Goal: Task Accomplishment & Management: Manage account settings

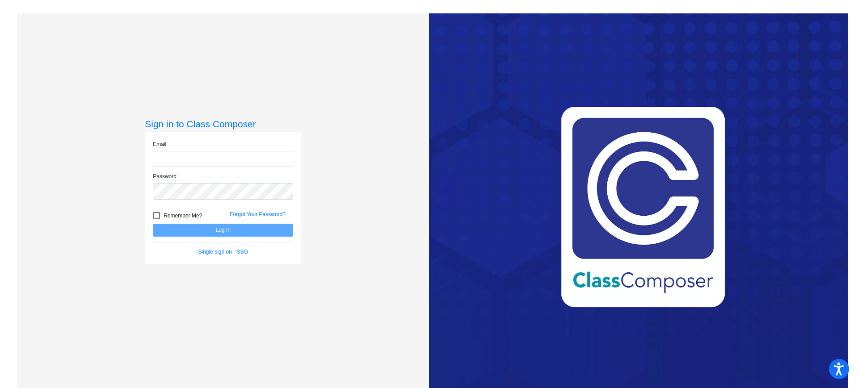
type input "[EMAIL_ADDRESS][DOMAIN_NAME]"
click at [229, 235] on button "Log In" at bounding box center [223, 230] width 140 height 13
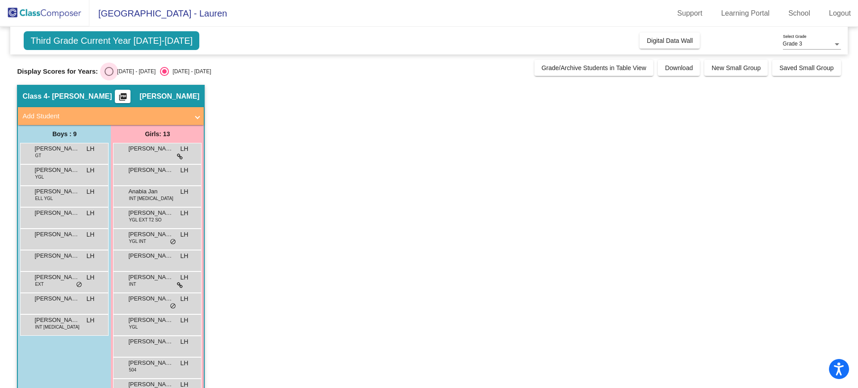
click at [109, 67] on div "Select an option" at bounding box center [109, 71] width 9 height 9
click at [109, 76] on input "[DATE] - [DATE]" at bounding box center [109, 76] width 0 height 0
radio input "true"
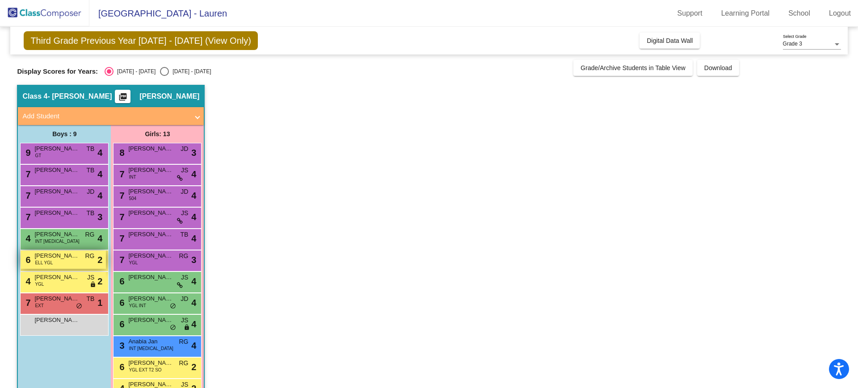
click at [61, 258] on span "[PERSON_NAME]" at bounding box center [56, 256] width 45 height 9
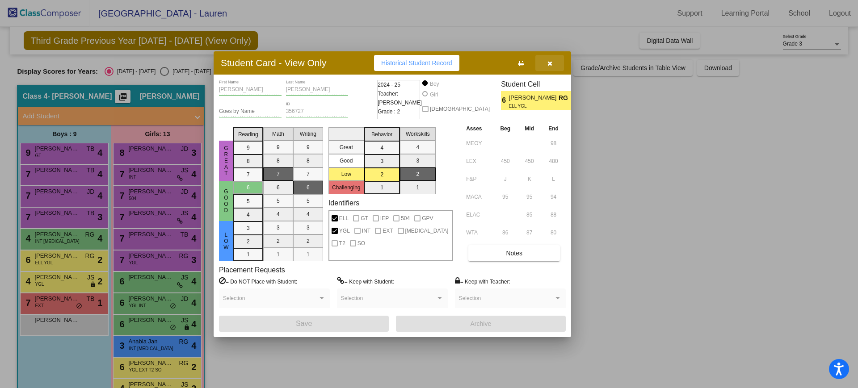
click at [550, 63] on icon "button" at bounding box center [549, 63] width 5 height 6
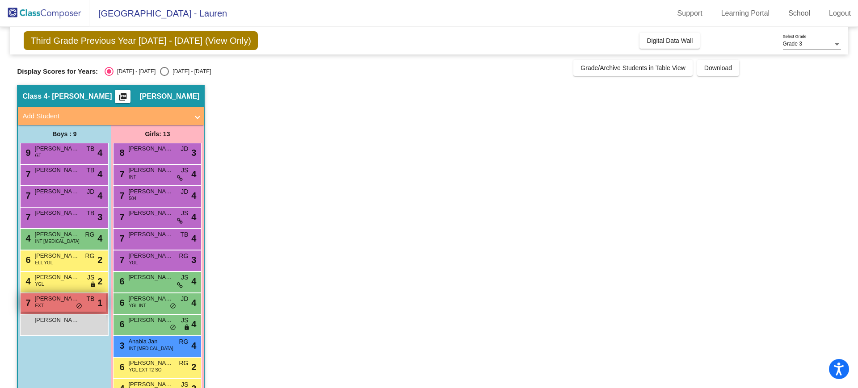
click at [62, 304] on div "7 Orion [PERSON_NAME] EXT TB lock do_not_disturb_alt 1" at bounding box center [63, 303] width 85 height 18
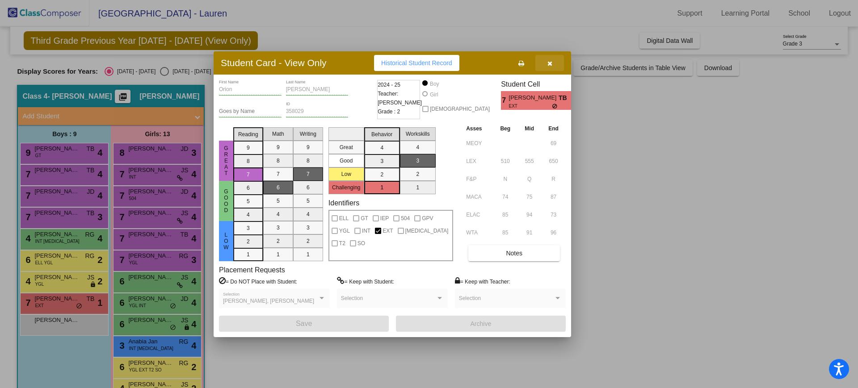
click at [550, 63] on icon "button" at bounding box center [549, 63] width 5 height 6
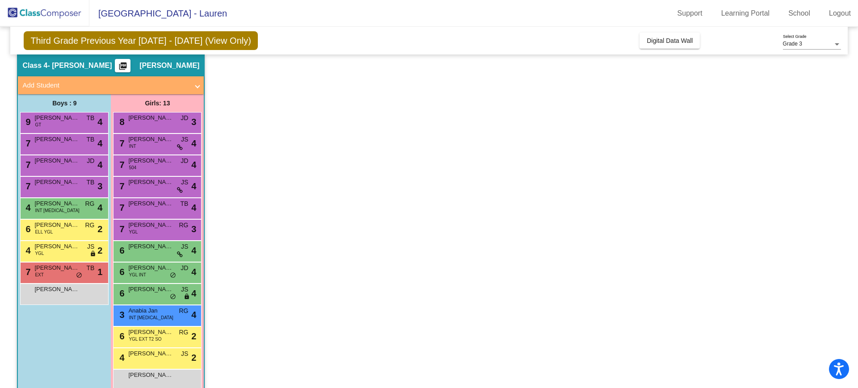
scroll to position [48, 0]
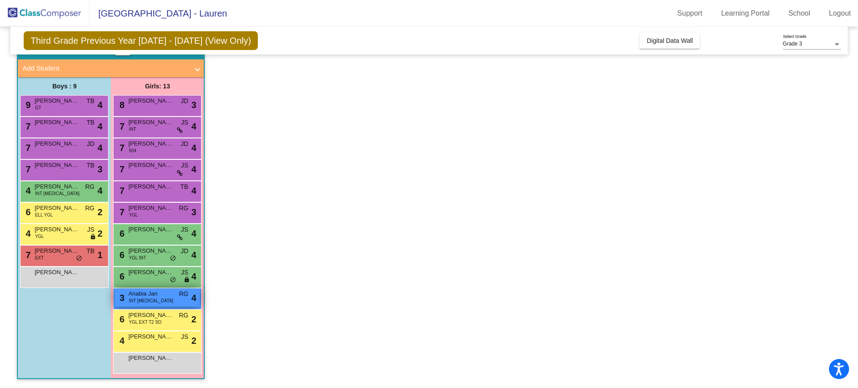
click at [164, 294] on span "Anabia Jan" at bounding box center [150, 294] width 45 height 9
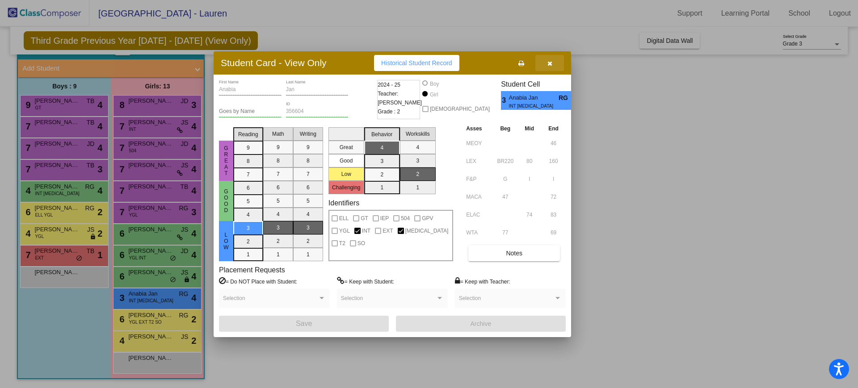
click at [547, 60] on icon "button" at bounding box center [549, 63] width 5 height 6
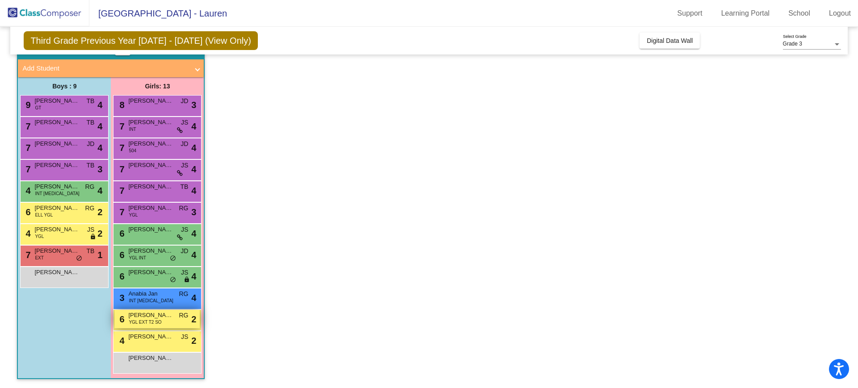
click at [158, 320] on span "YGL EXT T2 SO" at bounding box center [145, 322] width 33 height 7
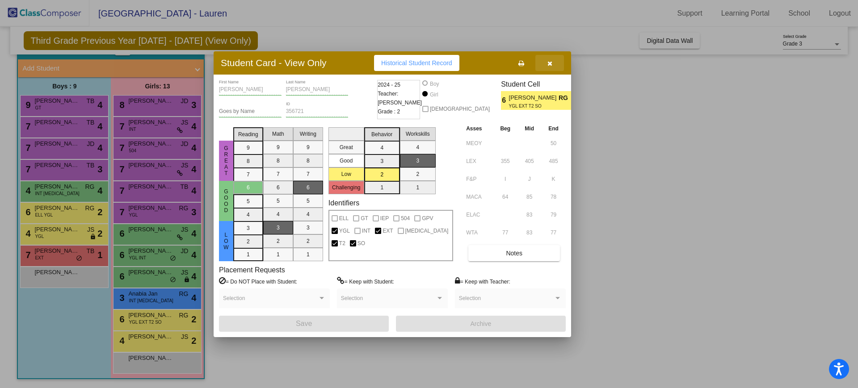
click at [550, 58] on button "button" at bounding box center [549, 63] width 29 height 16
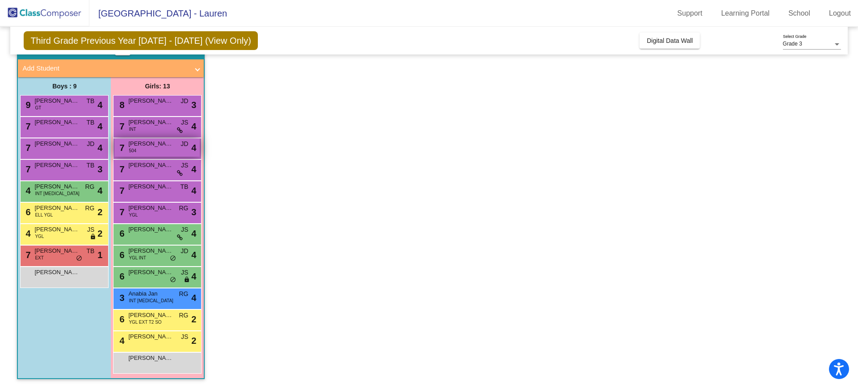
click at [168, 148] on div "7 [PERSON_NAME] 504 JD lock do_not_disturb_alt 4" at bounding box center [156, 148] width 85 height 18
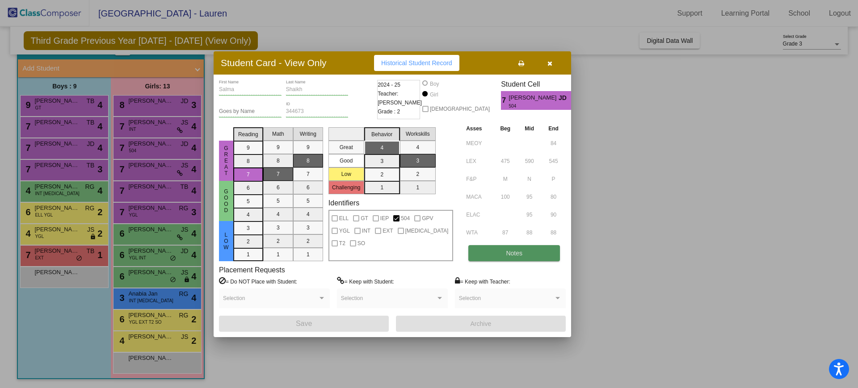
click at [515, 248] on button "Notes" at bounding box center [514, 253] width 92 height 16
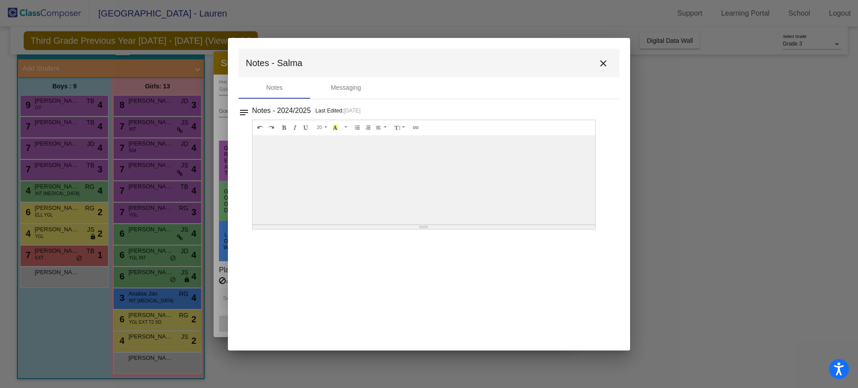
click at [606, 59] on mat-icon "close" at bounding box center [603, 63] width 11 height 11
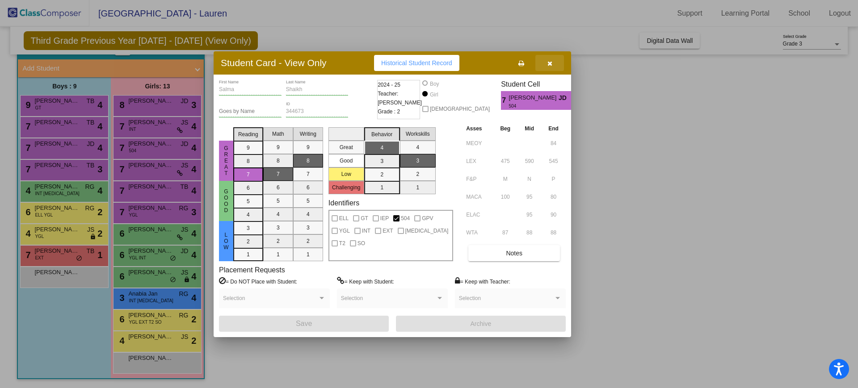
click at [547, 62] on icon "button" at bounding box center [549, 63] width 5 height 6
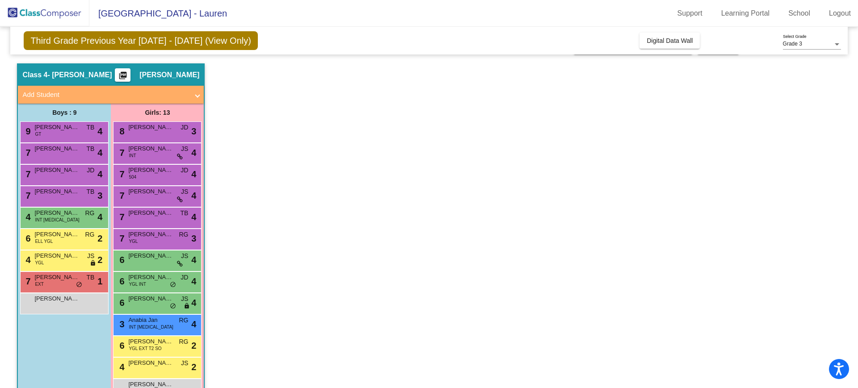
scroll to position [0, 0]
